Goal: Navigation & Orientation: Understand site structure

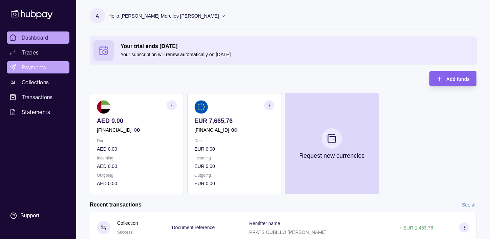
click at [43, 71] on span "Payments" at bounding box center [34, 67] width 24 height 8
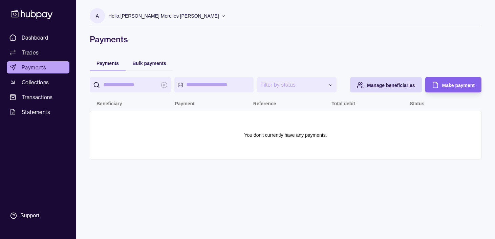
click at [41, 68] on span "Payments" at bounding box center [34, 67] width 24 height 8
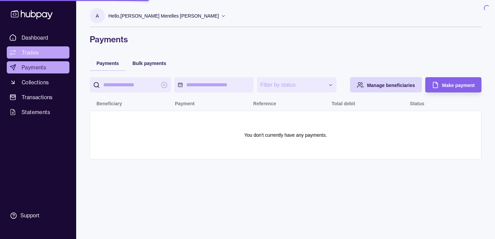
click at [39, 51] on link "Trades" at bounding box center [38, 52] width 63 height 12
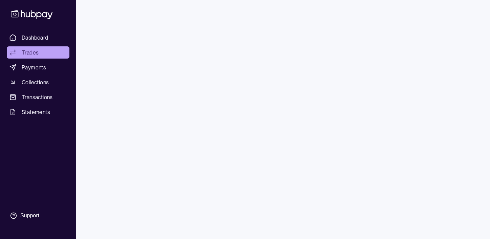
click at [40, 37] on span "Dashboard" at bounding box center [35, 38] width 27 height 8
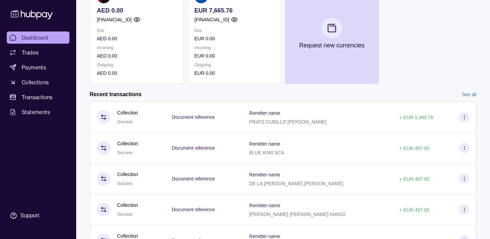
scroll to position [149, 0]
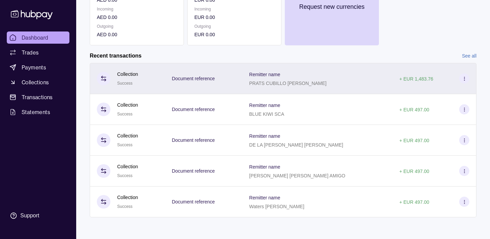
click at [216, 84] on div "Document reference" at bounding box center [203, 78] width 77 height 31
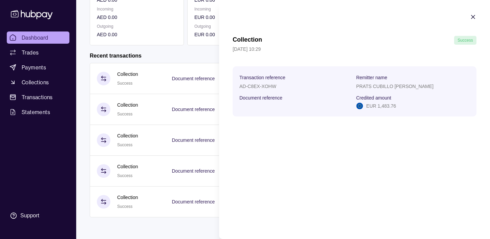
click at [359, 106] on img at bounding box center [359, 106] width 7 height 7
click at [472, 16] on icon "button" at bounding box center [473, 17] width 7 height 7
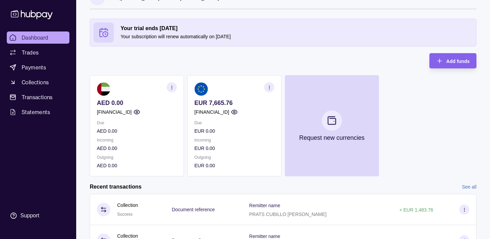
scroll to position [0, 0]
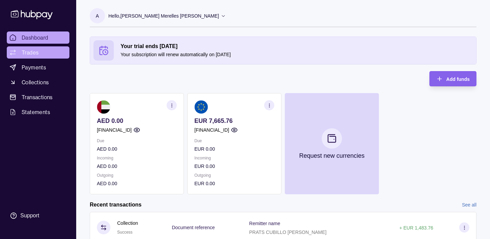
click at [29, 56] on span "Trades" at bounding box center [30, 52] width 17 height 8
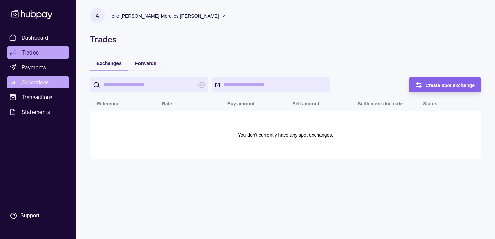
click at [31, 77] on link "Collections" at bounding box center [38, 82] width 63 height 12
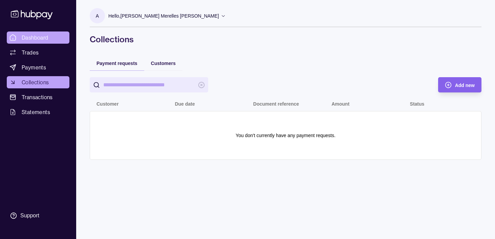
click at [40, 38] on span "Dashboard" at bounding box center [35, 38] width 27 height 8
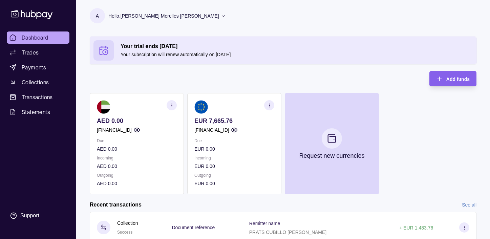
scroll to position [149, 0]
